Goal: Task Accomplishment & Management: Complete application form

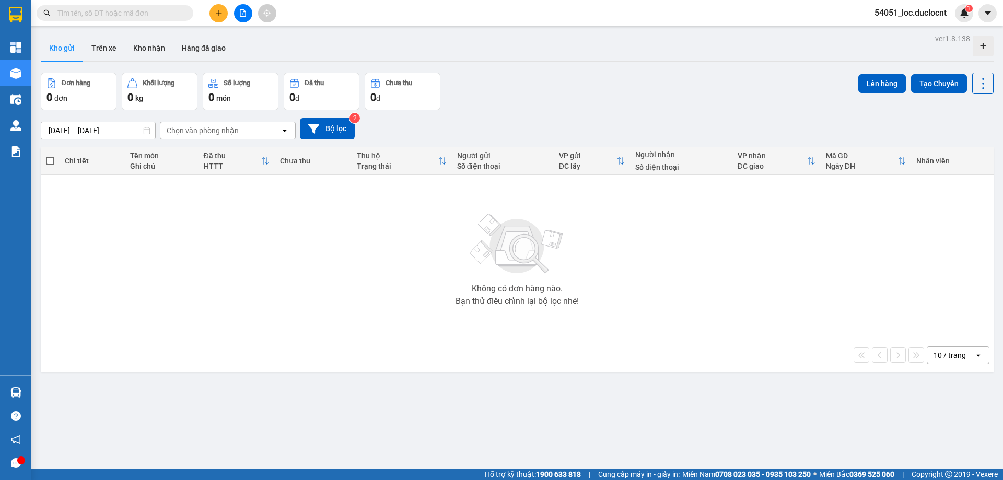
click at [215, 10] on icon "plus" at bounding box center [218, 12] width 7 height 7
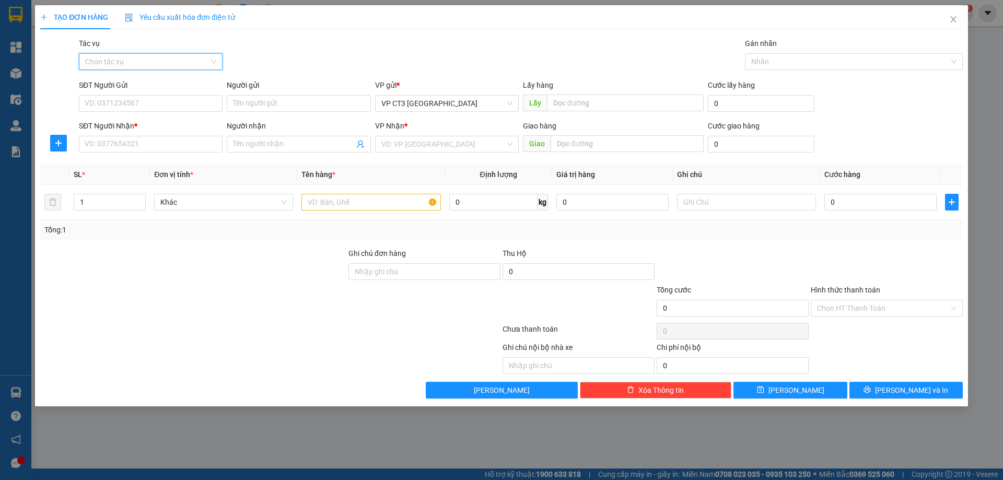
click at [159, 57] on input "Tác vụ" at bounding box center [147, 62] width 124 height 16
click at [147, 99] on div "Nhập hàng kho nhận" at bounding box center [150, 98] width 131 height 11
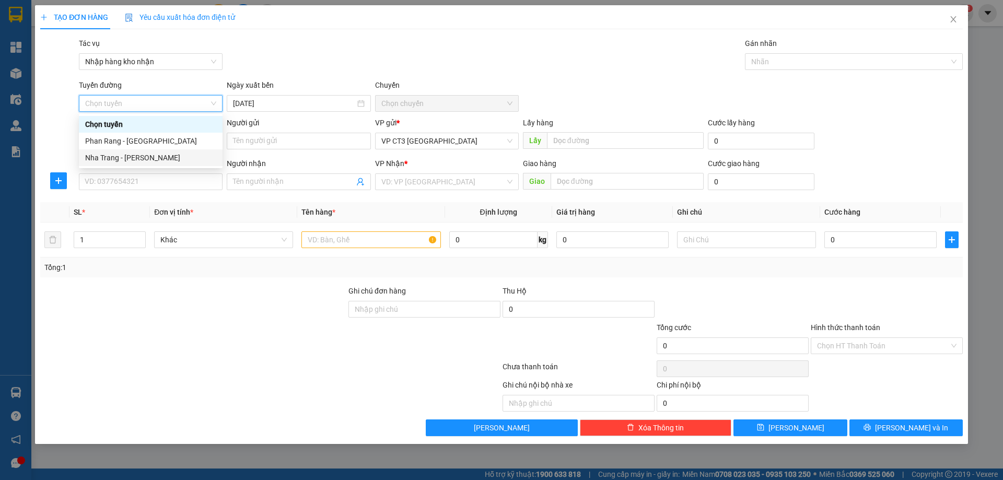
click at [148, 161] on div "Nha Trang - [PERSON_NAME]" at bounding box center [150, 157] width 131 height 11
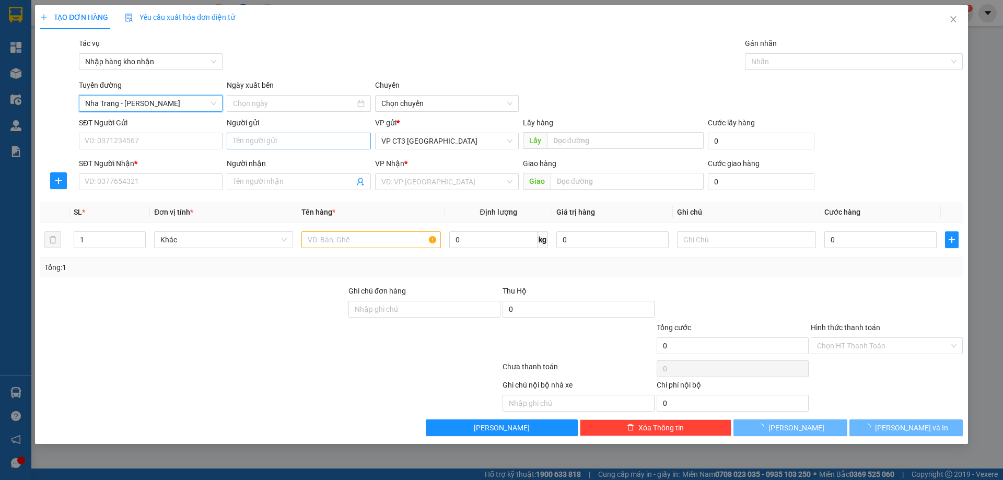
type input "[DATE]"
click at [408, 103] on span "04:30" at bounding box center [446, 104] width 131 height 16
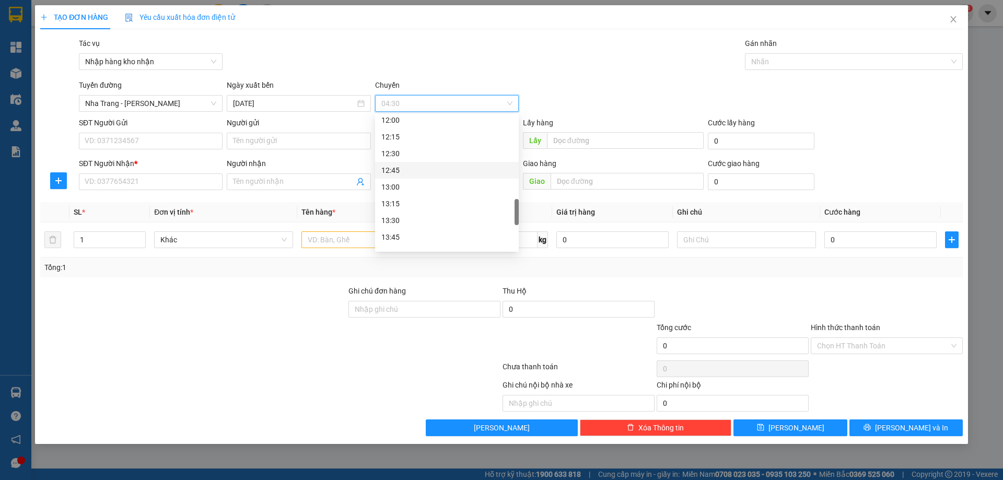
scroll to position [574, 0]
click at [404, 216] on div "14:15" at bounding box center [446, 218] width 131 height 11
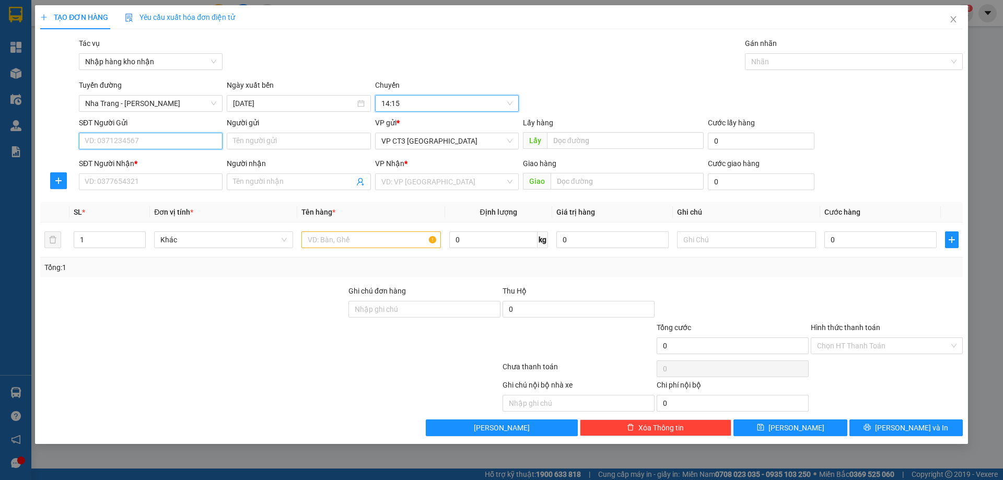
click at [141, 144] on input "SĐT Người Gửi" at bounding box center [151, 141] width 144 height 17
drag, startPoint x: 140, startPoint y: 143, endPoint x: 82, endPoint y: 146, distance: 58.0
click at [82, 146] on input "719" at bounding box center [151, 141] width 144 height 17
click at [142, 141] on input "0976732791" at bounding box center [151, 141] width 144 height 17
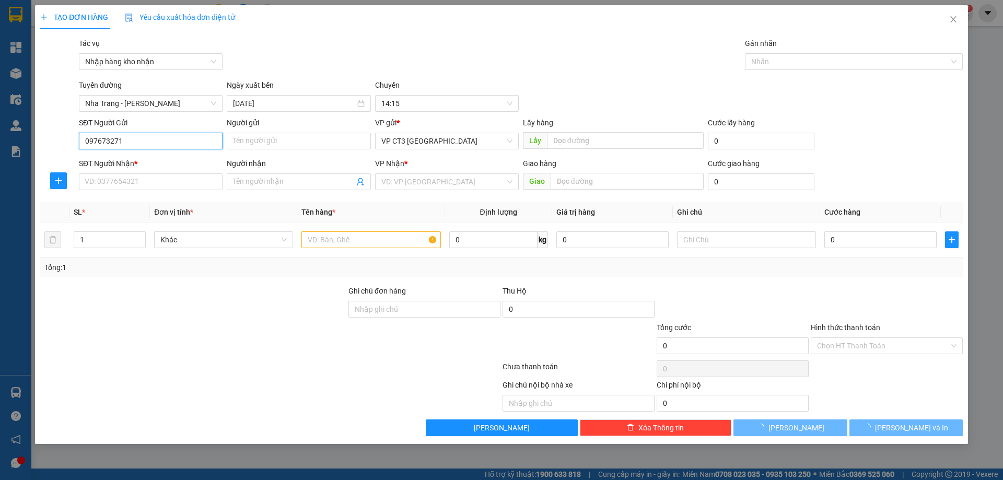
type input "0976732719"
click at [164, 159] on div "0976732719 - Chị Thương Yến" at bounding box center [150, 161] width 131 height 11
type input "Chị Thương Yến"
type input "0344462221"
type input "Chị Thắm Mỹ Ca"
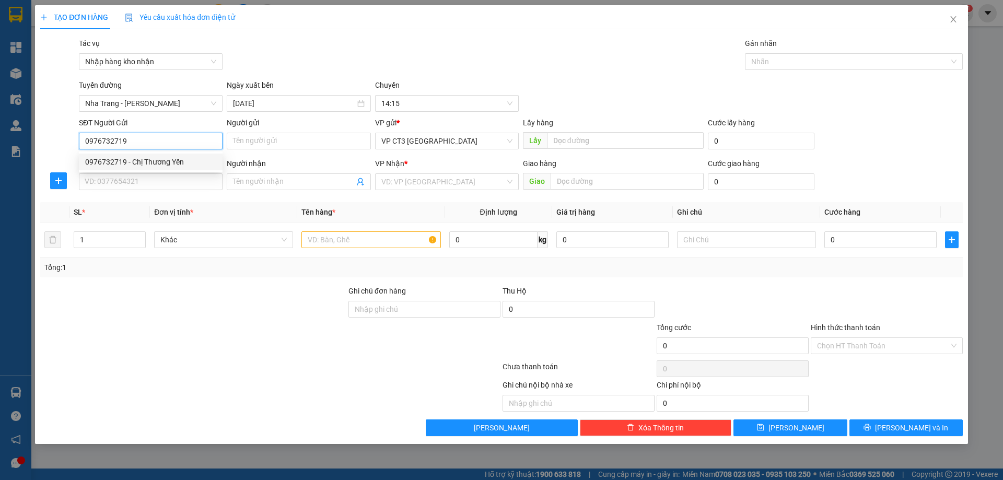
type input "Ngã 3 Mỹ Ca"
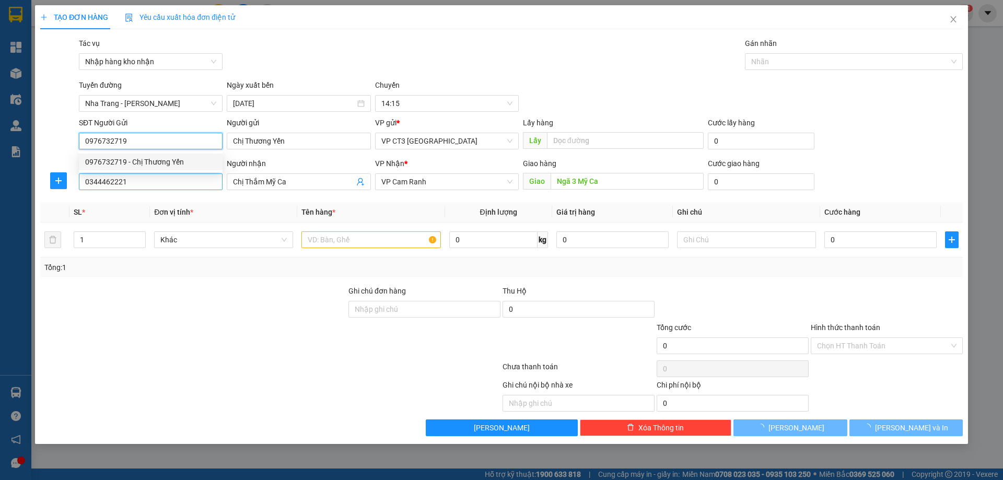
type input "40.000"
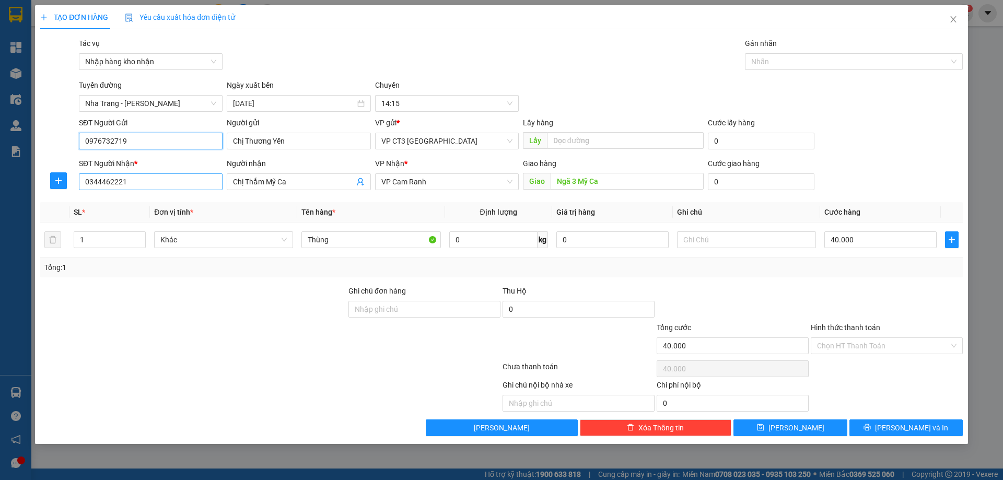
type input "0976732719"
drag, startPoint x: 148, startPoint y: 184, endPoint x: 28, endPoint y: 181, distance: 120.7
click at [28, 181] on div "TẠO ĐƠN HÀNG Yêu cầu xuất hóa đơn điện tử Transit Pickup Surcharge Ids Transit …" at bounding box center [501, 240] width 1003 height 480
type input "0862028779"
click at [172, 202] on div "0862028779 - [GEOGRAPHIC_DATA]" at bounding box center [150, 202] width 131 height 11
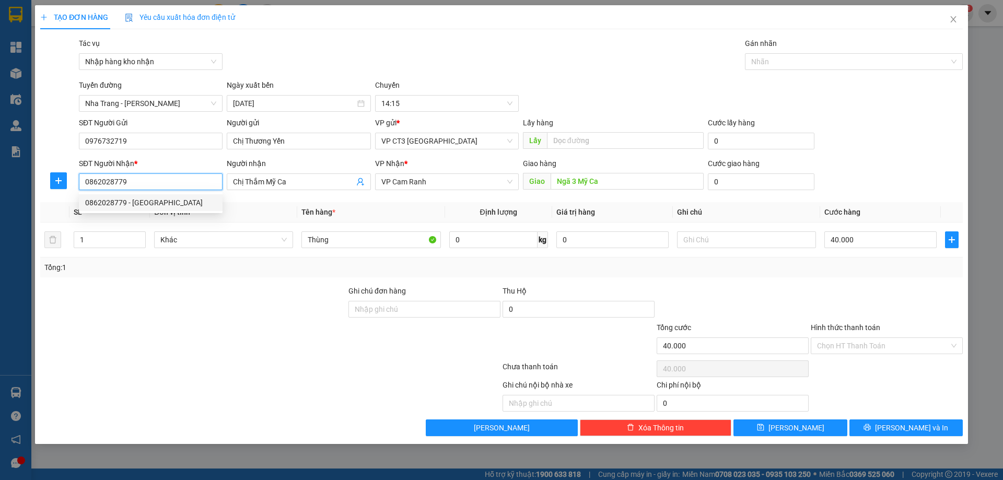
type input "Lĩnh Mỹ Ca"
type input "0862028779"
click at [82, 241] on input "1" at bounding box center [109, 240] width 71 height 16
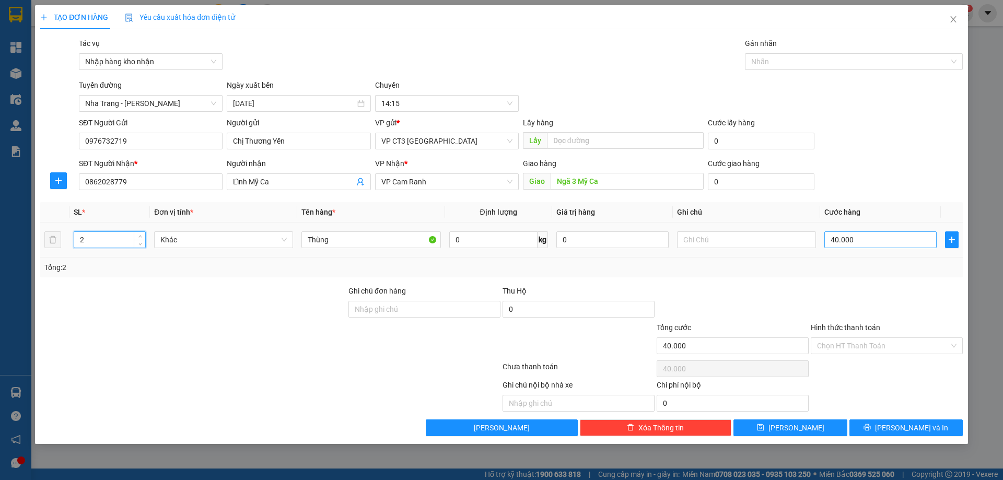
type input "2"
click at [863, 245] on input "40.000" at bounding box center [880, 239] width 112 height 17
type input "8"
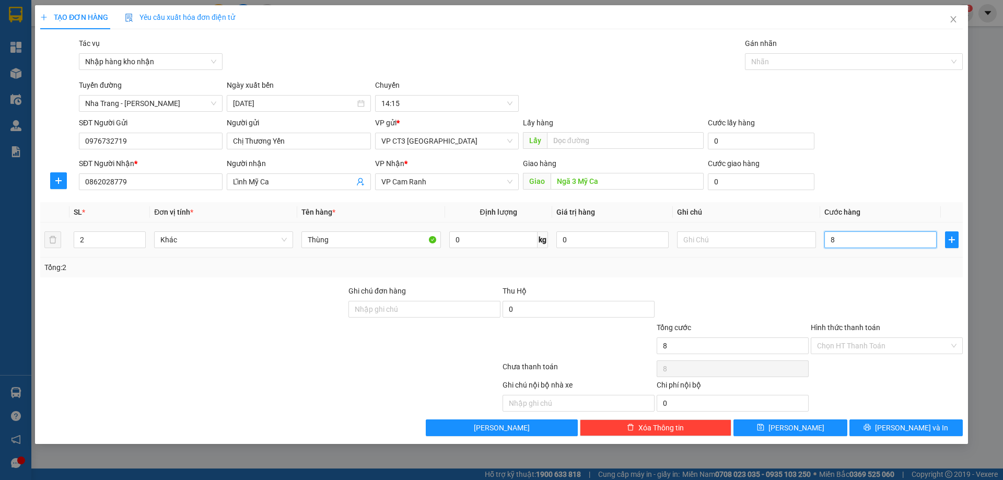
type input "80"
type input "800"
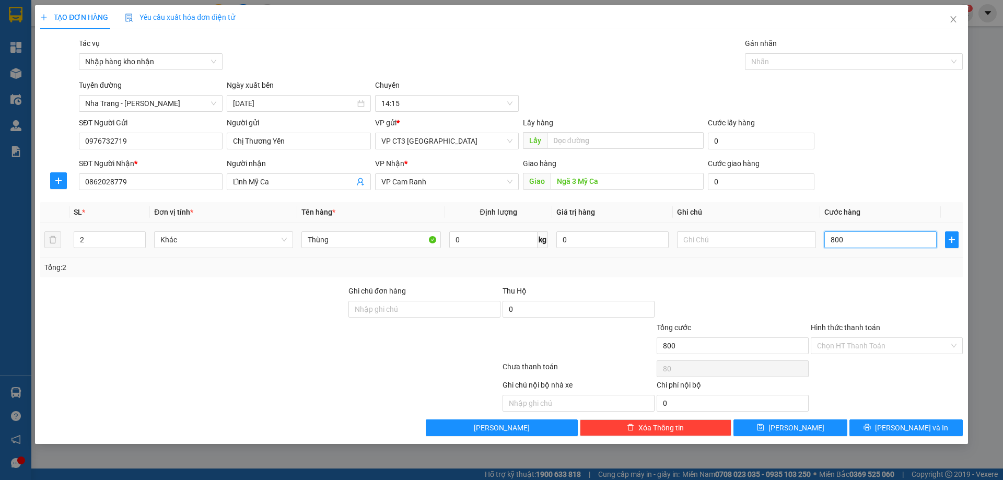
type input "800"
type input "8.000"
type input "80.000"
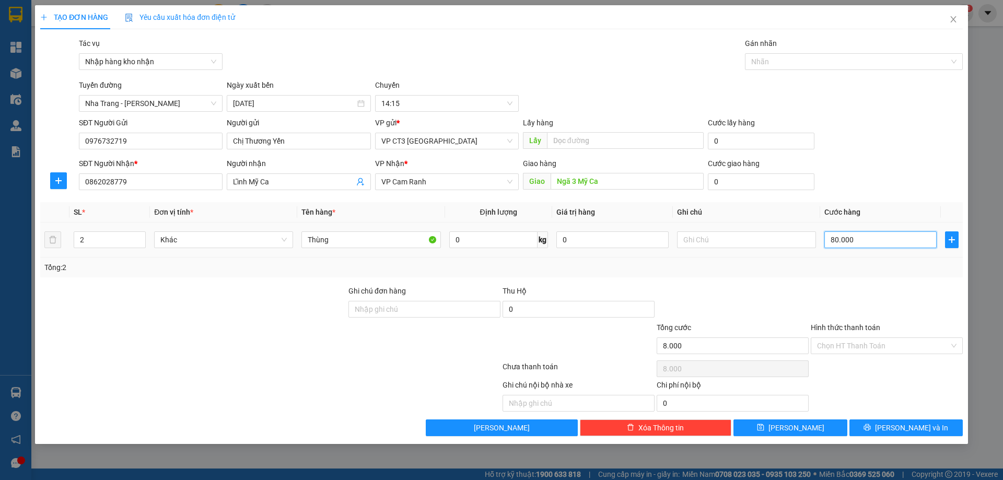
type input "80.000"
click at [870, 431] on span "printer" at bounding box center [866, 427] width 7 height 8
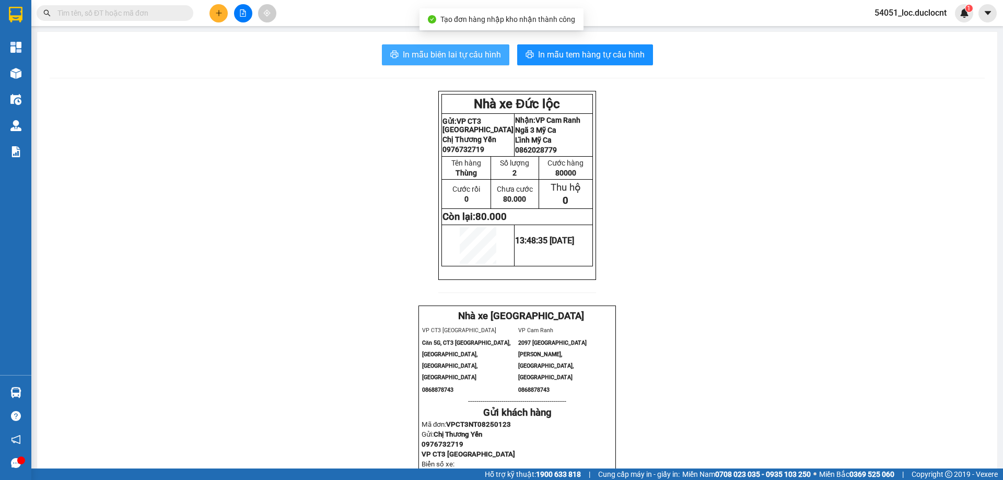
click at [473, 60] on span "In mẫu biên lai tự cấu hình" at bounding box center [452, 54] width 98 height 13
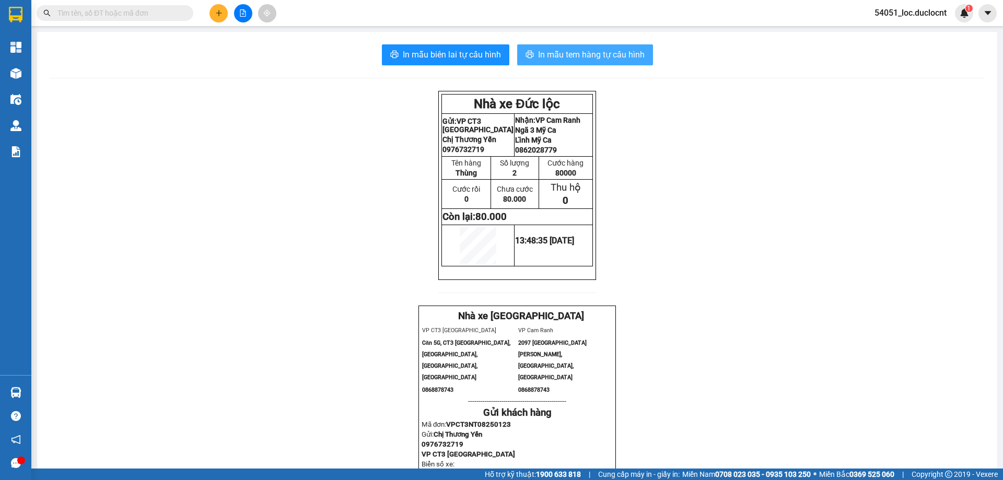
click at [609, 49] on span "In mẫu tem hàng tự cấu hình" at bounding box center [591, 54] width 107 height 13
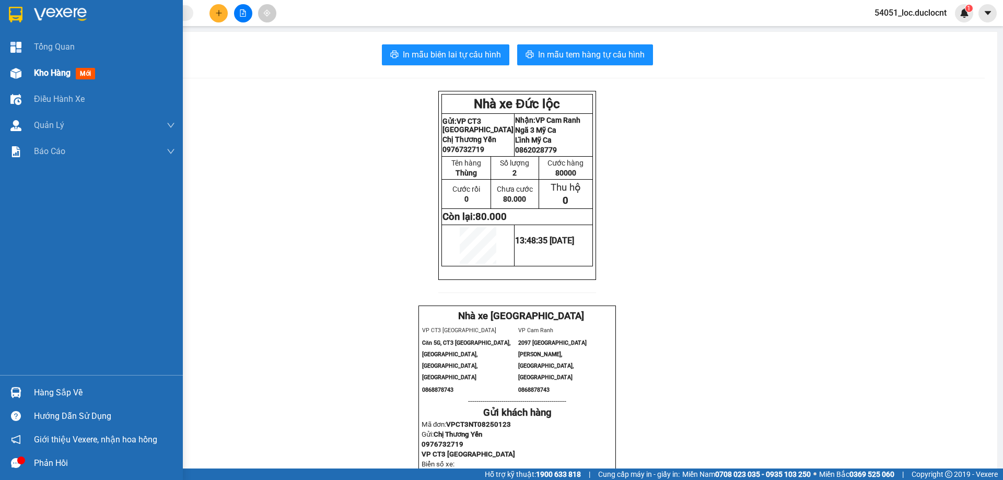
click at [34, 75] on span "Kho hàng" at bounding box center [52, 73] width 37 height 10
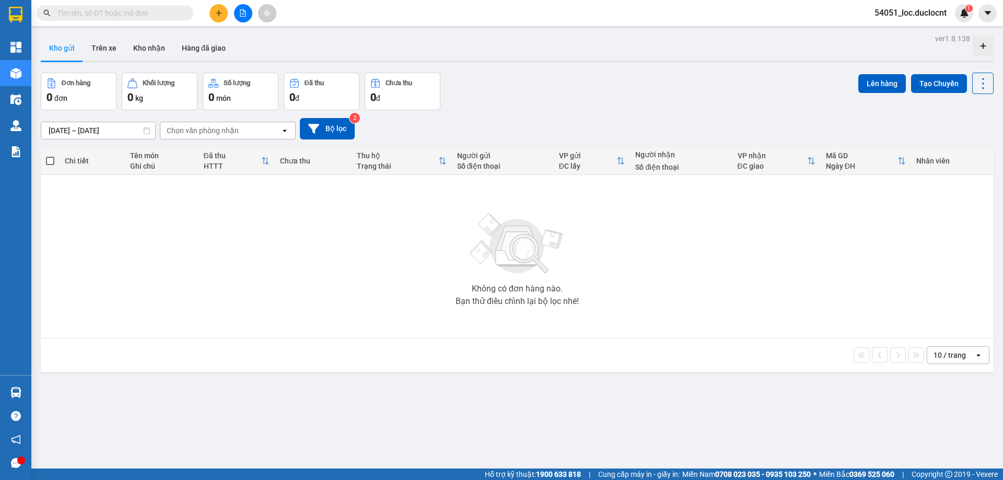
click at [250, 136] on div "Chọn văn phòng nhận" at bounding box center [220, 130] width 120 height 17
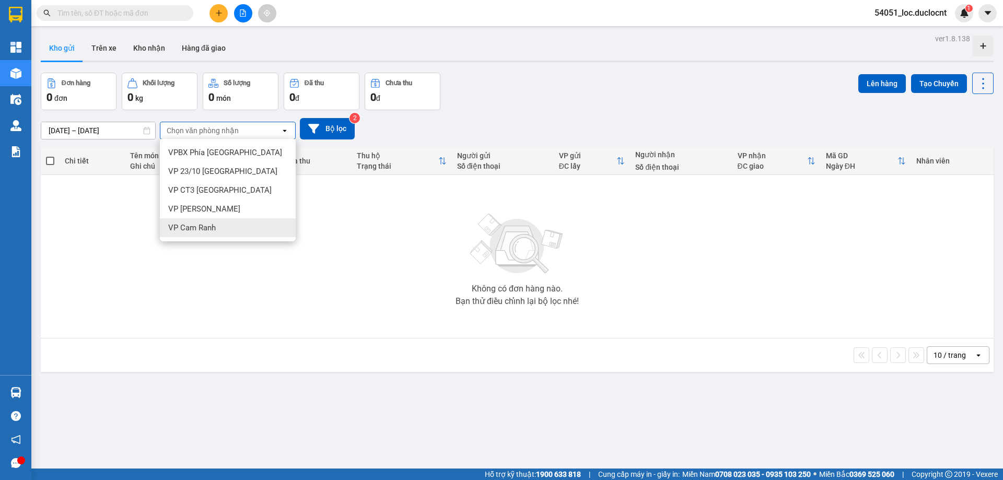
click at [215, 227] on span "VP Cam Ranh" at bounding box center [192, 227] width 48 height 10
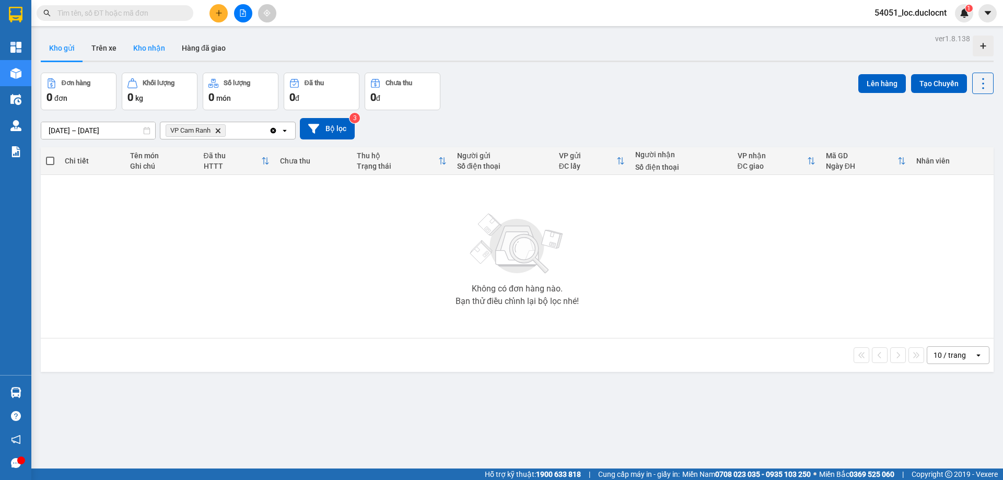
click at [140, 44] on button "Kho nhận" at bounding box center [149, 48] width 49 height 25
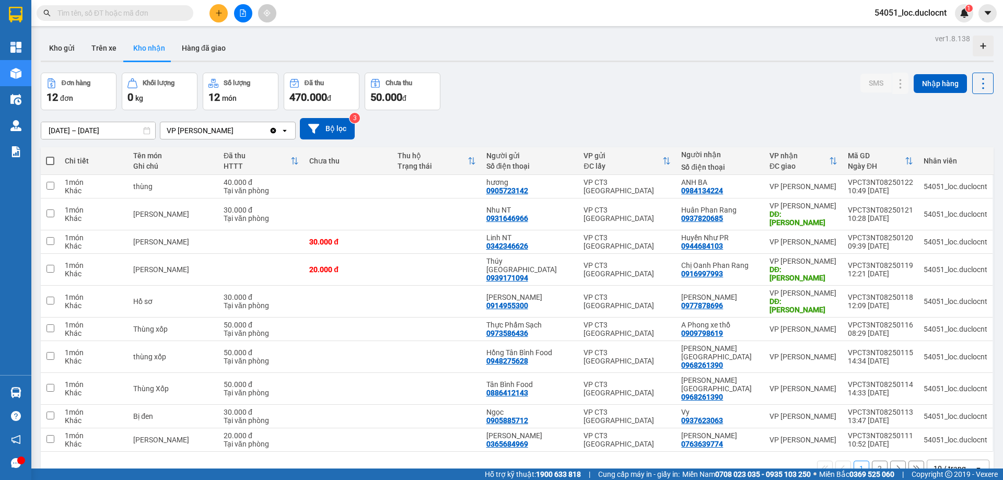
click at [242, 130] on div "VP [PERSON_NAME]" at bounding box center [214, 130] width 109 height 17
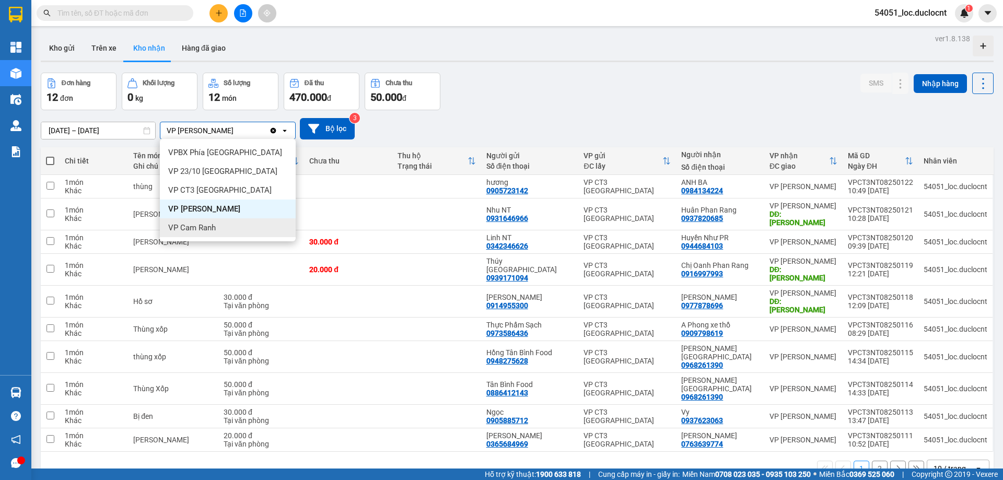
click at [202, 227] on span "VP Cam Ranh" at bounding box center [192, 227] width 48 height 10
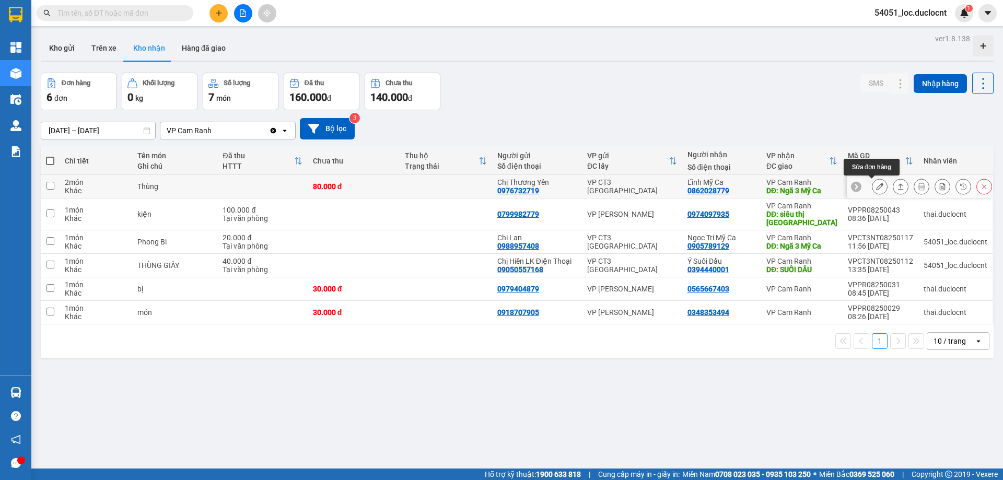
click at [876, 187] on icon at bounding box center [879, 186] width 7 height 7
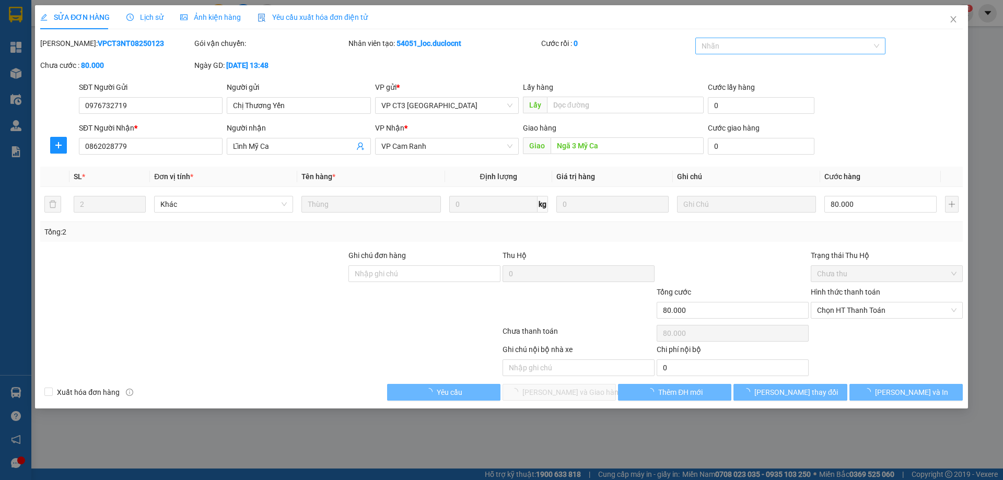
type input "0976732719"
type input "Chị Thương Yến"
type input "0862028779"
type input "Lĩnh Mỹ Ca"
type input "Ngã 3 Mỹ Ca"
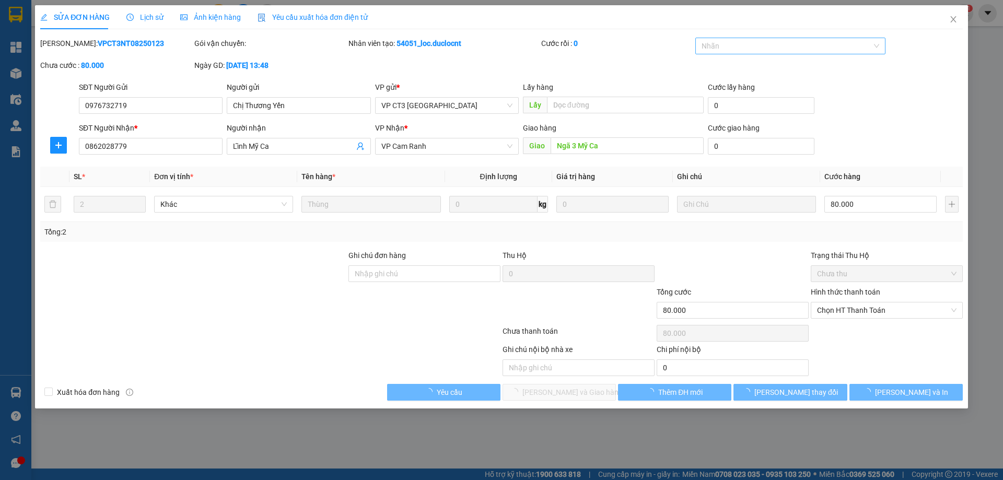
type input "80.000"
click at [794, 50] on div at bounding box center [785, 46] width 175 height 13
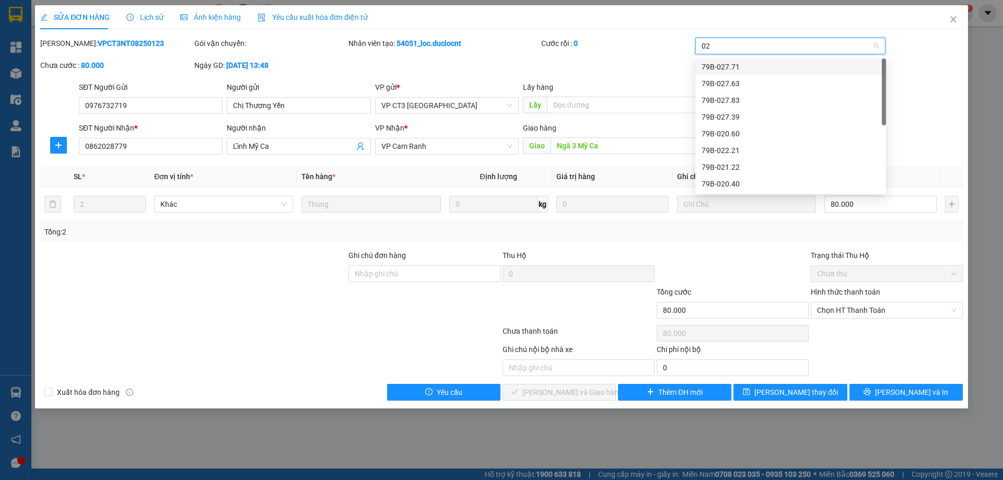
type input "028"
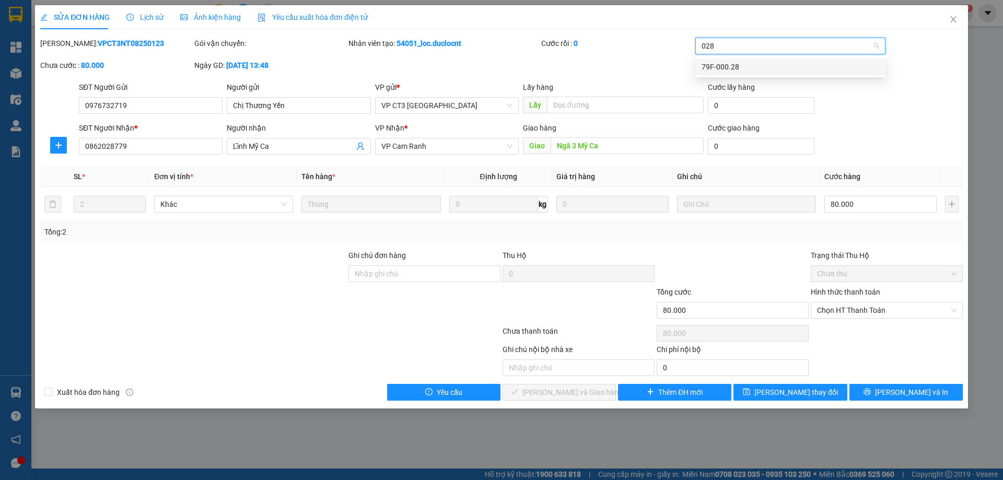
click at [792, 69] on div "79F-000.28" at bounding box center [790, 66] width 178 height 11
type input "ku"
click at [812, 63] on div "Ku Em- 0784944447" at bounding box center [790, 66] width 178 height 11
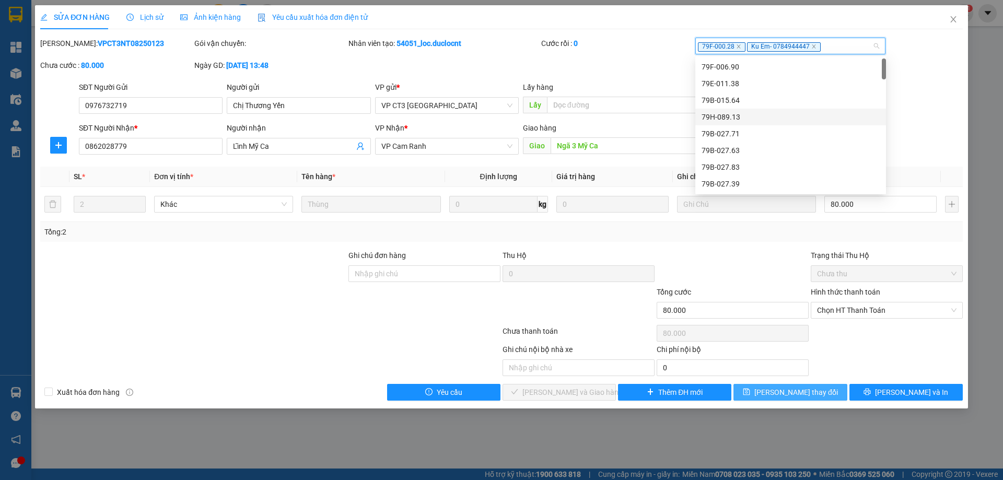
click at [792, 391] on span "[PERSON_NAME] thay đổi" at bounding box center [796, 391] width 84 height 11
